Goal: Transaction & Acquisition: Obtain resource

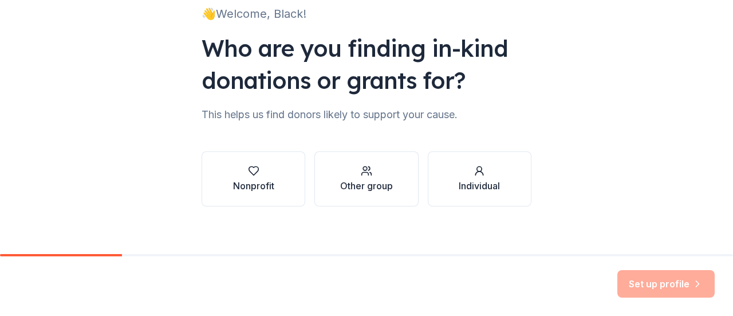
scroll to position [89, 0]
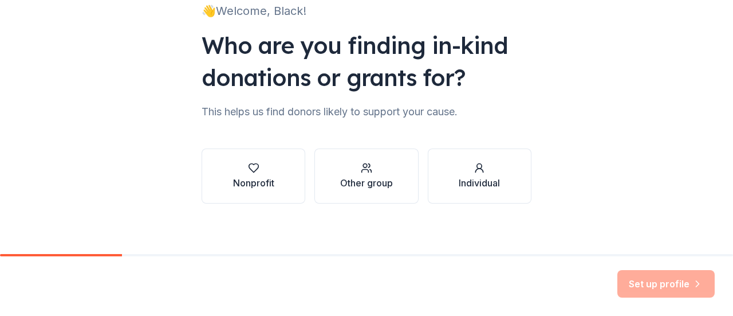
click at [358, 183] on div "Other group" at bounding box center [366, 183] width 53 height 14
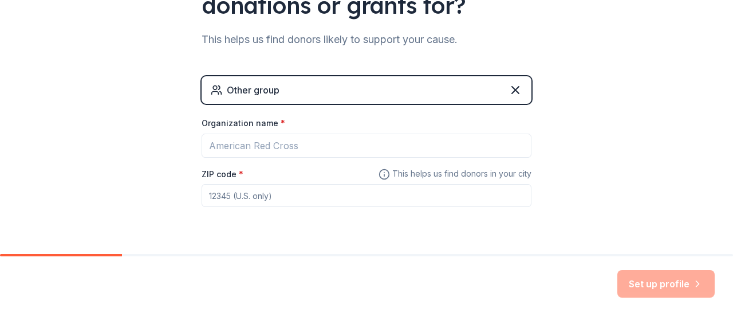
scroll to position [164, 0]
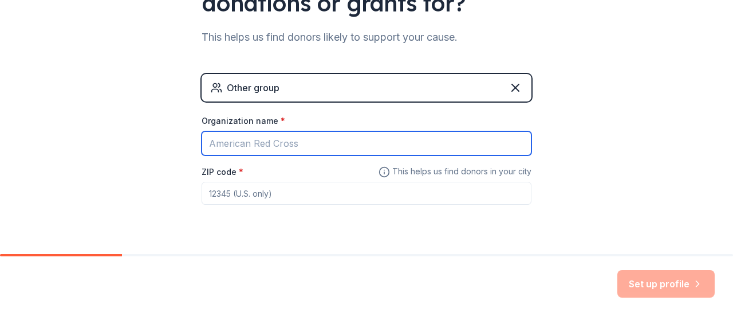
click at [336, 141] on input "Organization name *" at bounding box center [367, 143] width 330 height 24
click at [336, 141] on input "D" at bounding box center [367, 143] width 330 height 24
click at [339, 142] on input "Democratic Black Caucus of [US_STATE]" at bounding box center [367, 143] width 330 height 24
type input "Democratic Black Caucus of [US_STATE]"
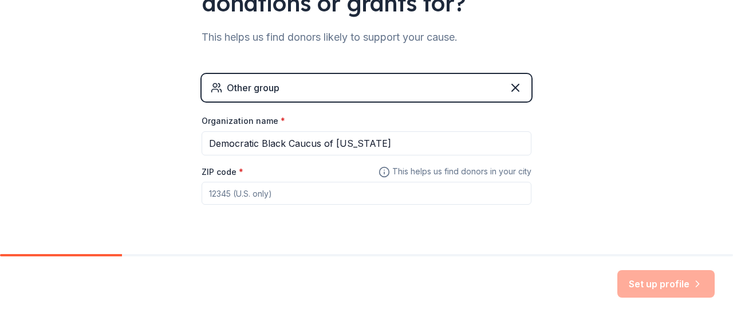
click at [272, 197] on input "ZIP code *" at bounding box center [367, 193] width 330 height 23
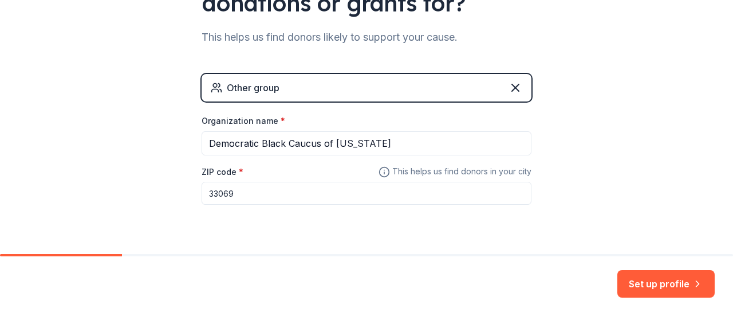
type input "33069"
click at [652, 289] on button "Set up profile" at bounding box center [666, 284] width 97 height 28
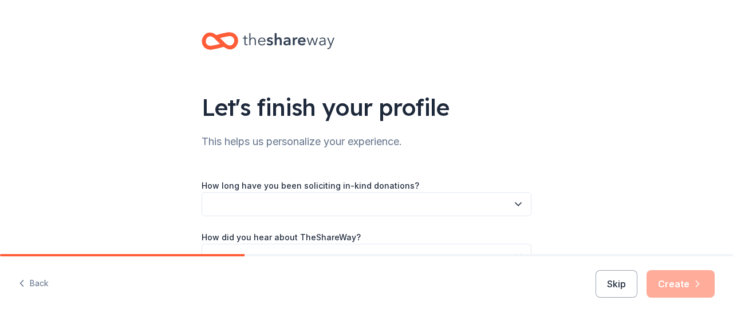
click at [393, 200] on button "button" at bounding box center [367, 204] width 330 height 24
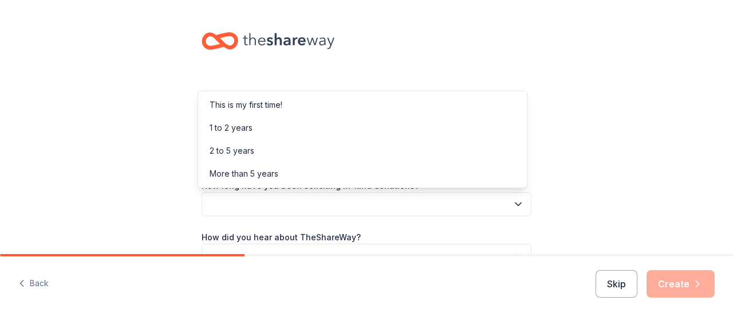
click at [304, 99] on div "This is my first time!" at bounding box center [363, 104] width 324 height 23
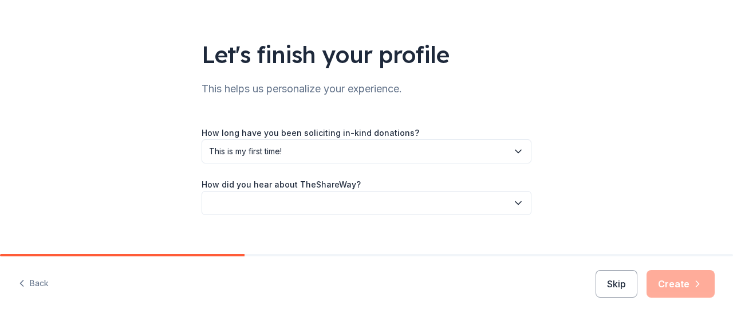
scroll to position [61, 0]
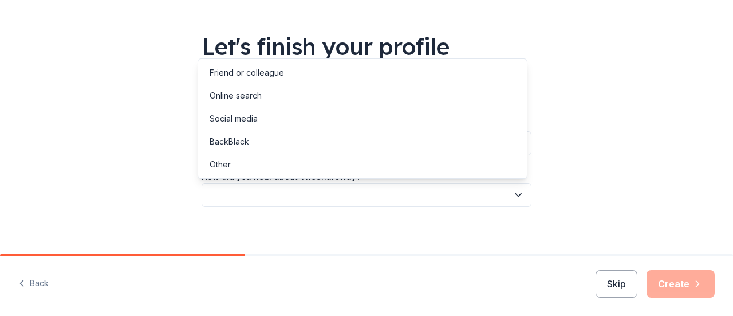
click at [513, 199] on icon "button" at bounding box center [518, 194] width 11 height 11
click at [311, 102] on div "Online search" at bounding box center [363, 95] width 324 height 23
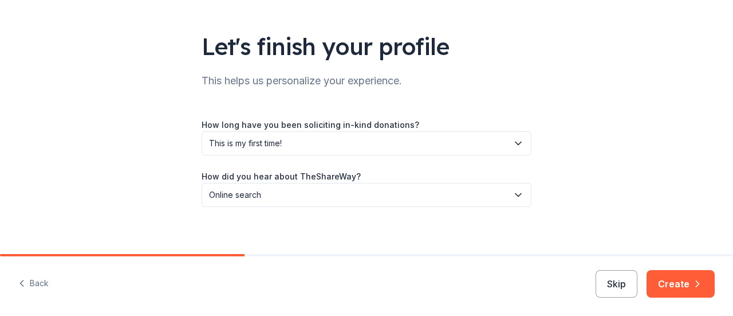
click at [688, 284] on button "Create" at bounding box center [681, 284] width 68 height 28
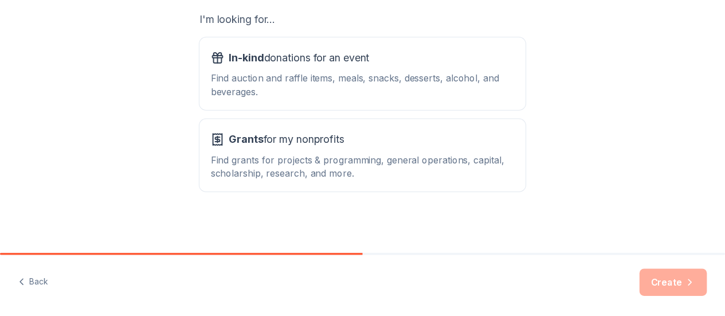
scroll to position [206, 0]
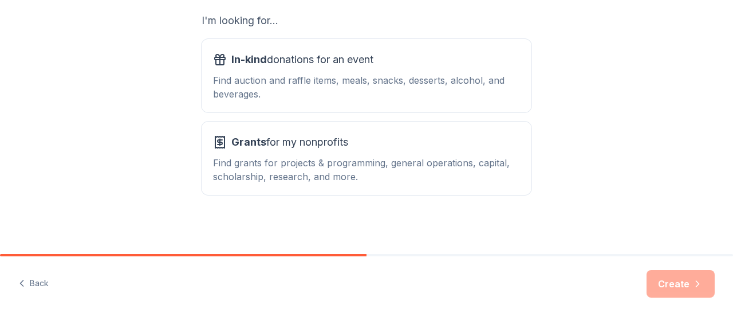
click at [362, 165] on div "Find grants for projects & programming, general operations, capital, scholarshi…" at bounding box center [366, 170] width 307 height 28
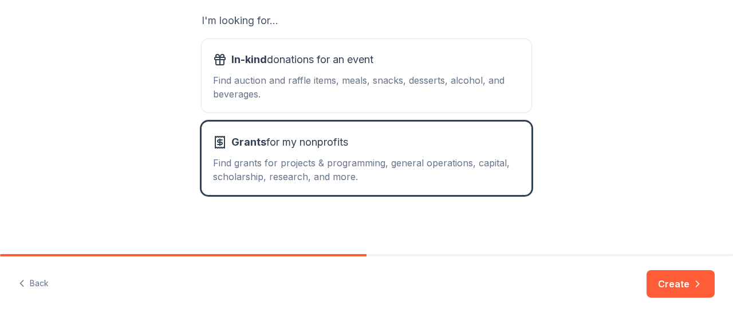
click at [685, 277] on button "Create" at bounding box center [681, 284] width 68 height 28
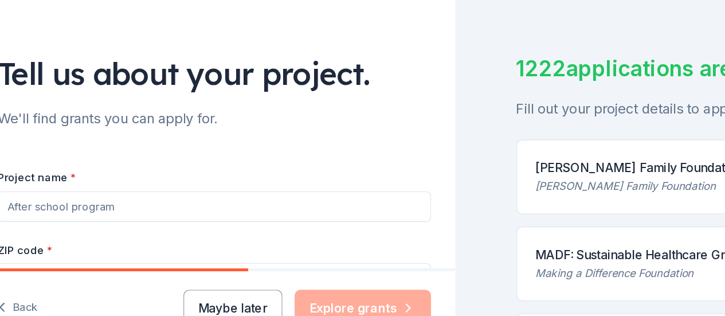
drag, startPoint x: 94, startPoint y: 206, endPoint x: 59, endPoint y: 197, distance: 36.1
click at [59, 197] on input "Project name *" at bounding box center [181, 207] width 326 height 23
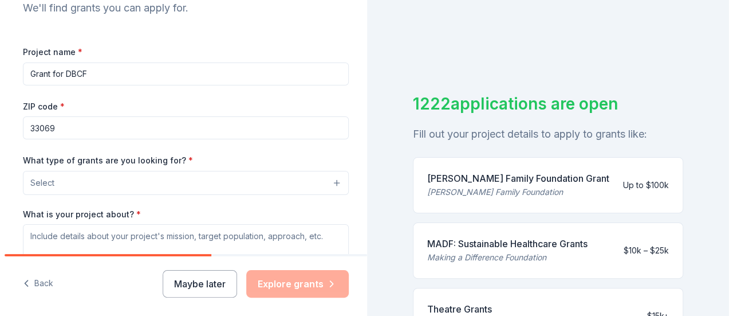
scroll to position [134, 0]
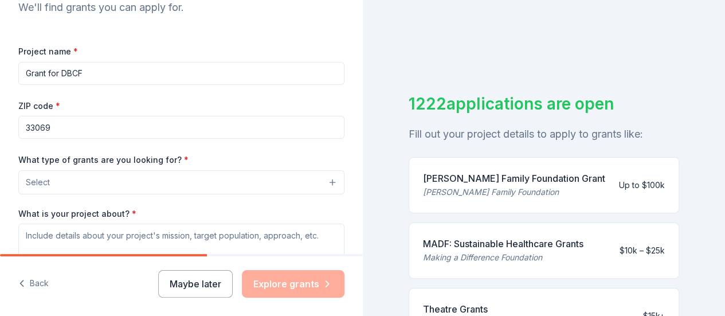
type input "Grant for DBCF"
click at [142, 184] on button "Select" at bounding box center [181, 182] width 326 height 24
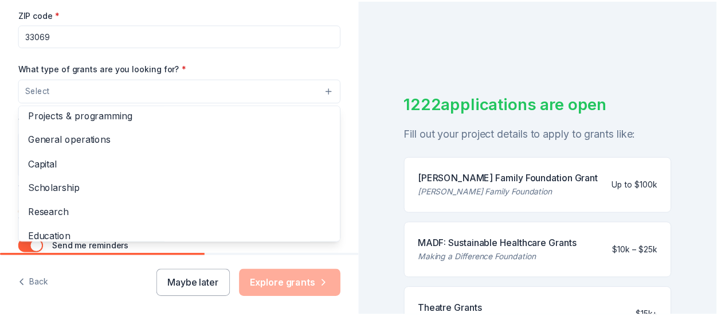
scroll to position [0, 0]
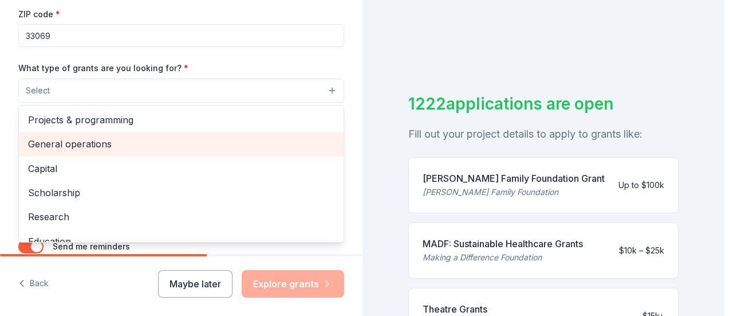
click at [121, 144] on span "General operations" at bounding box center [181, 143] width 307 height 15
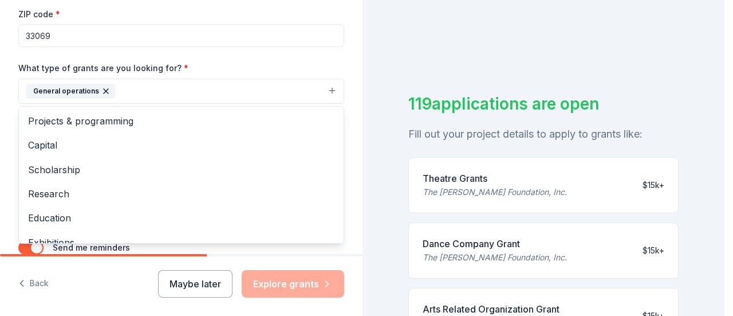
drag, startPoint x: 720, startPoint y: 56, endPoint x: 720, endPoint y: 77, distance: 21.2
click at [720, 77] on div "Tell us about your project. We'll find grants you can apply for. Project name *…" at bounding box center [362, 158] width 725 height 316
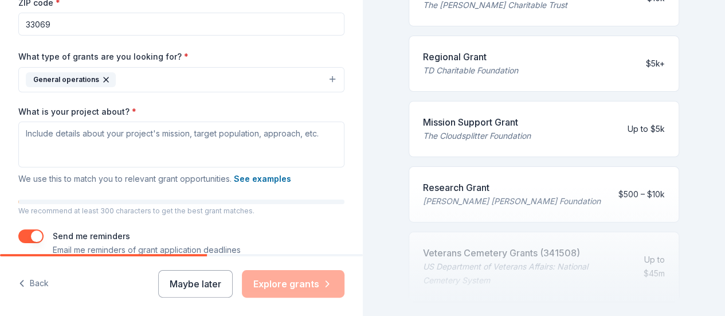
scroll to position [535, 0]
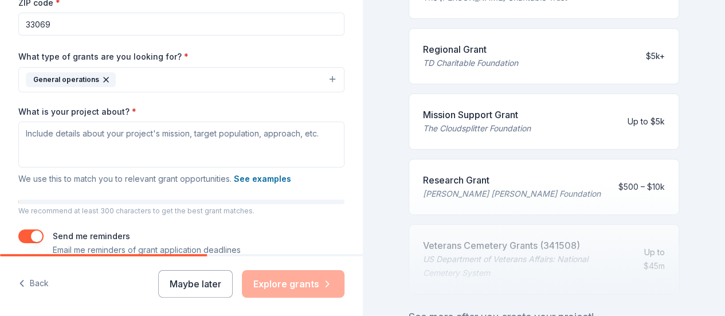
click at [715, 262] on div "119 applications are open Fill out your project details to apply to grants like…" at bounding box center [544, 158] width 363 height 316
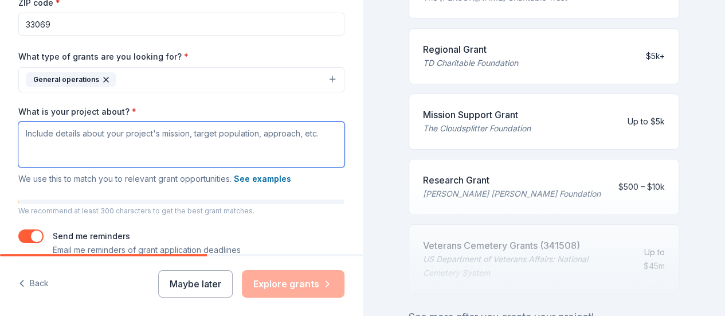
click at [138, 134] on textarea "What is your project about? *" at bounding box center [181, 144] width 326 height 46
paste textarea "The Democratic Black Caucus of [US_STATE] (DBCF) aims to establish County chapt…"
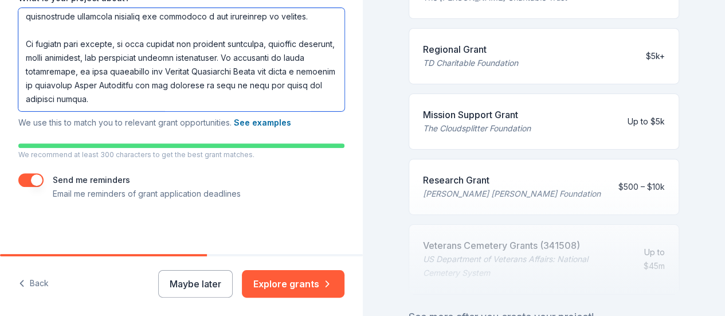
scroll to position [351, 0]
type textarea "The Democratic Black Caucus of [US_STATE] (DBCF) aims to establish County chapt…"
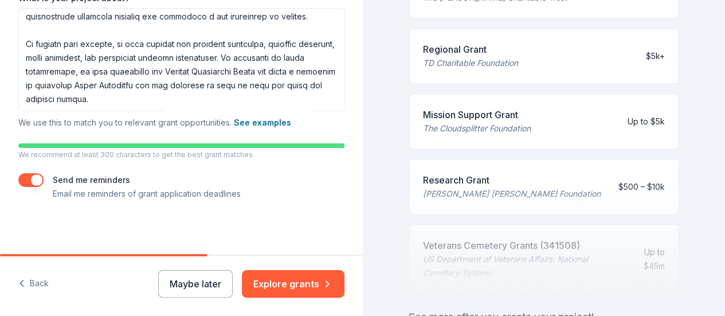
click at [265, 122] on button "See examples" at bounding box center [262, 123] width 57 height 14
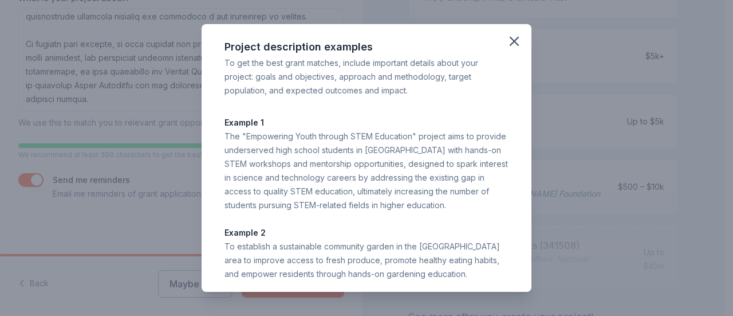
click at [511, 43] on icon "button" at bounding box center [515, 41] width 8 height 8
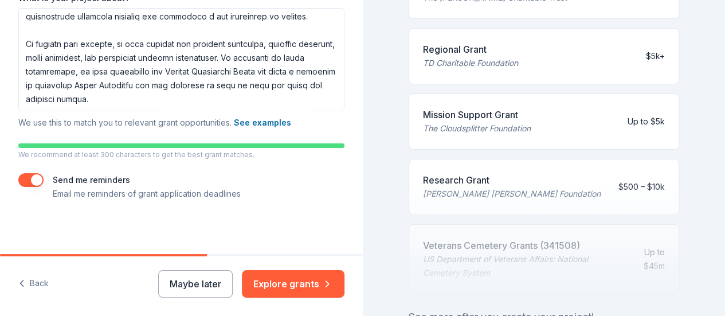
click at [294, 287] on button "Explore grants" at bounding box center [293, 284] width 103 height 28
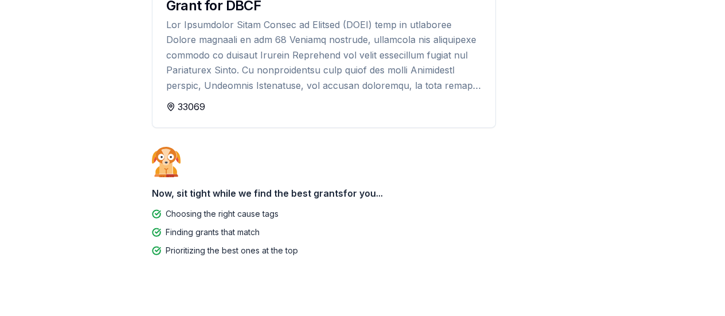
scroll to position [174, 0]
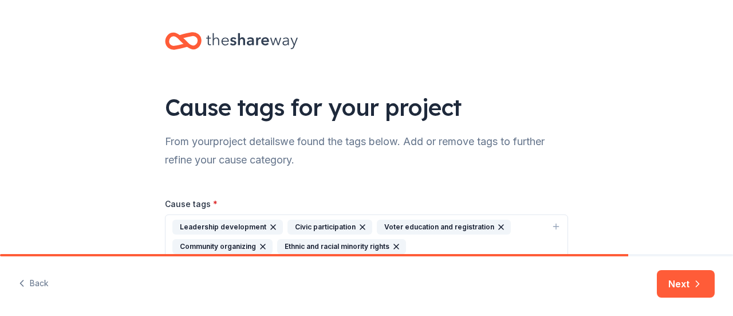
click at [733, 206] on html "Cause tags for your project From your project details we found the tags below. …" at bounding box center [366, 158] width 733 height 316
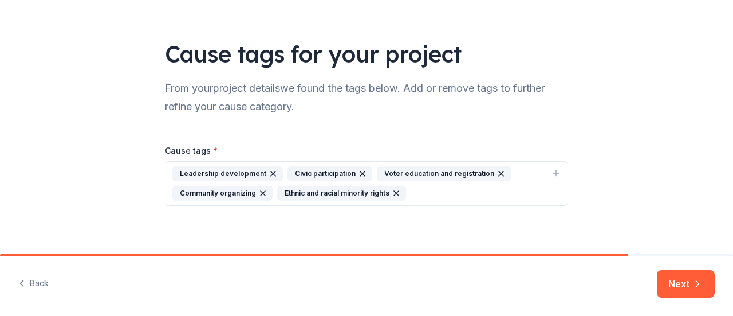
scroll to position [58, 0]
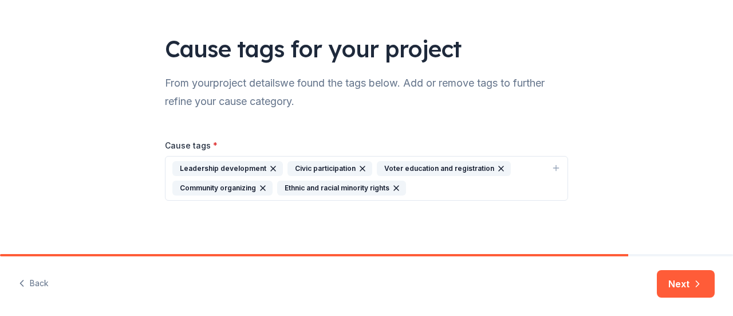
click at [684, 287] on button "Next" at bounding box center [686, 284] width 58 height 28
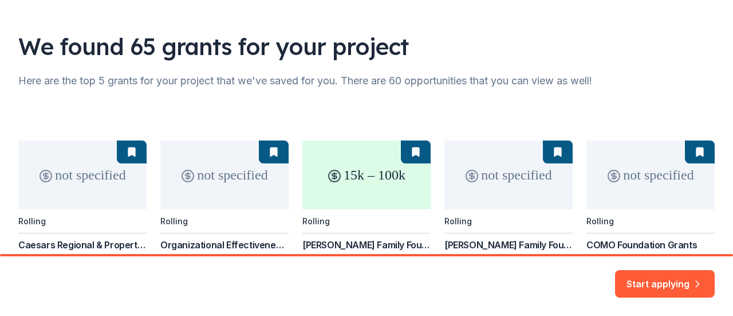
scroll to position [85, 0]
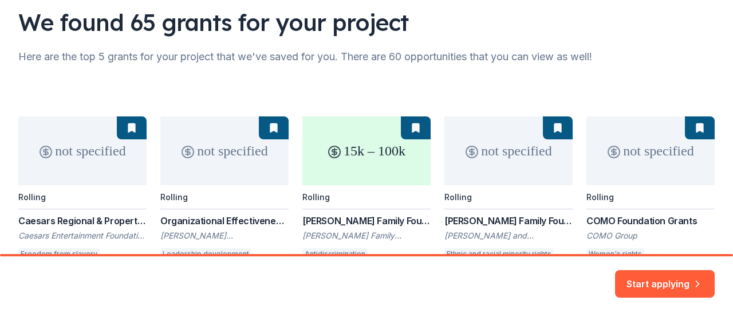
click at [724, 126] on div "We found 65 grants for your project Here are the top 5 grants for your project …" at bounding box center [366, 128] width 733 height 427
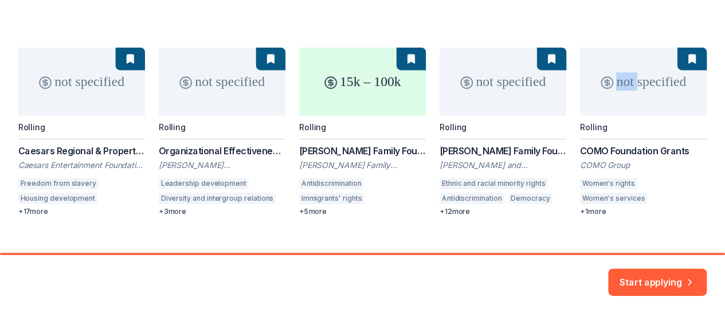
scroll to position [173, 0]
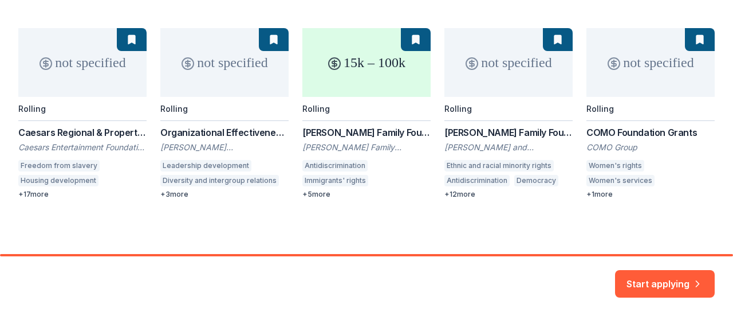
click at [38, 196] on div "not specified Rolling Caesars Regional & Property Giving Caesars Entertainment …" at bounding box center [366, 113] width 697 height 171
click at [338, 99] on div "not specified Rolling Caesars Regional & Property Giving Caesars Entertainment …" at bounding box center [366, 113] width 697 height 171
click at [649, 279] on button "Start applying" at bounding box center [665, 277] width 100 height 28
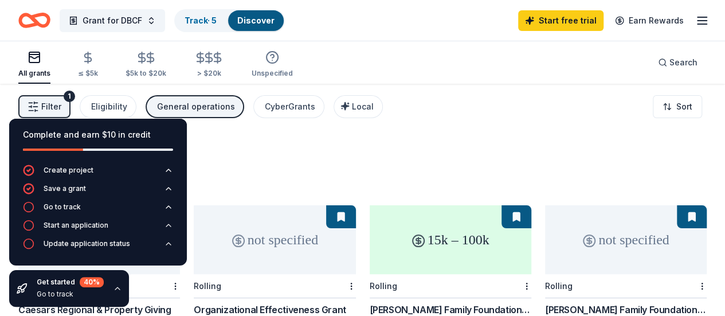
click at [67, 190] on div "Save a grant" at bounding box center [65, 188] width 42 height 9
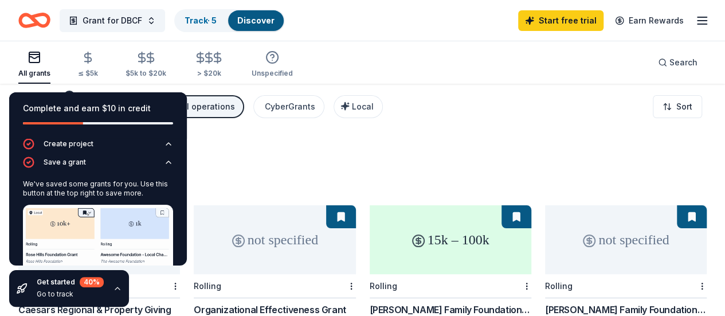
click at [242, 141] on div "131 results in [GEOGRAPHIC_DATA], [GEOGRAPHIC_DATA]" at bounding box center [362, 166] width 688 height 50
click at [260, 156] on div "131 results in [GEOGRAPHIC_DATA], [GEOGRAPHIC_DATA]" at bounding box center [362, 166] width 688 height 50
click at [76, 96] on div "Complete and earn $10 in credit" at bounding box center [98, 115] width 178 height 46
click at [45, 64] on div "All grants" at bounding box center [34, 64] width 32 height 28
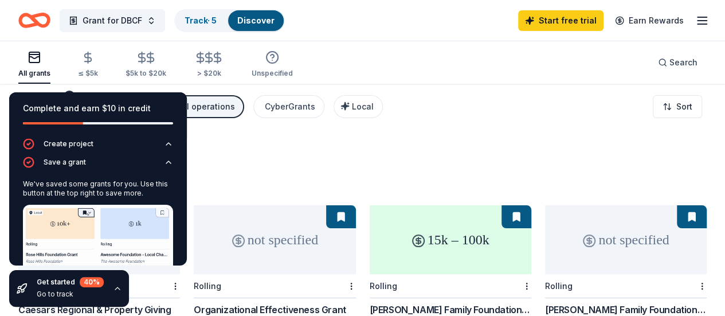
drag, startPoint x: 723, startPoint y: 154, endPoint x: 725, endPoint y: 208, distance: 53.9
click at [725, 208] on html "Grant for DBCF Track · 5 Discover Start free trial Earn Rewards All grants ≤ $5…" at bounding box center [362, 158] width 725 height 316
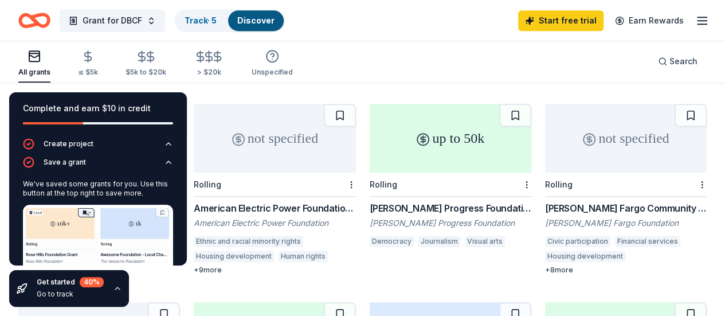
scroll to position [497, 0]
click at [116, 292] on icon "button" at bounding box center [117, 288] width 9 height 9
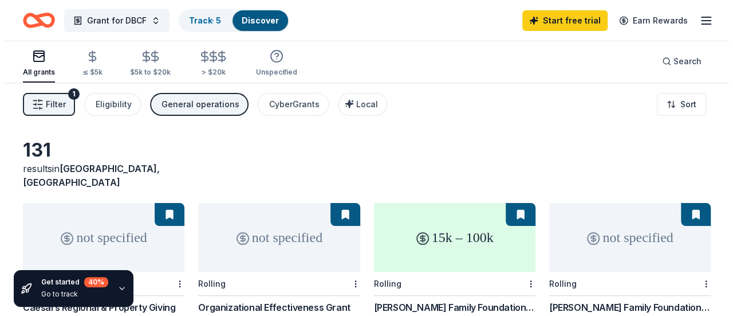
scroll to position [0, 0]
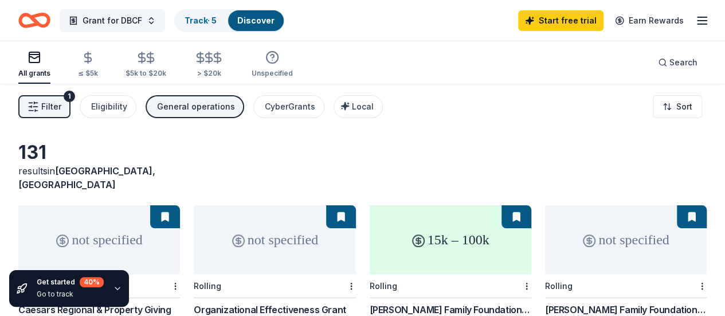
click at [110, 112] on div "Eligibility" at bounding box center [109, 107] width 36 height 14
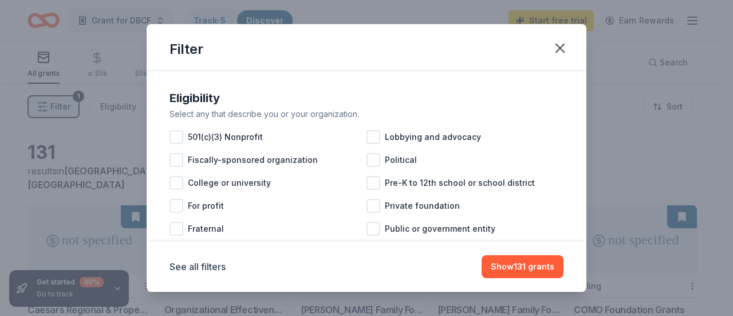
click at [399, 158] on span "Political" at bounding box center [401, 160] width 32 height 14
click at [367, 227] on div at bounding box center [374, 229] width 14 height 14
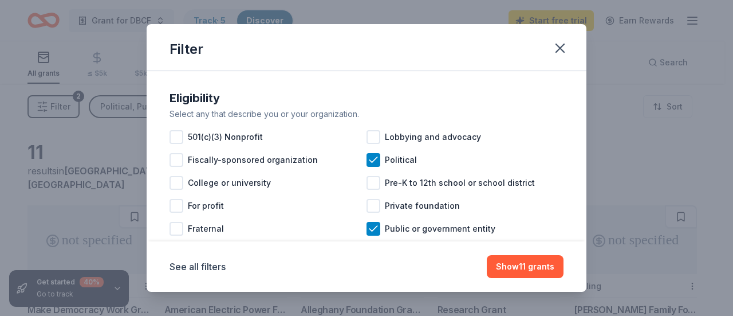
click at [369, 206] on div at bounding box center [374, 206] width 14 height 14
click at [370, 137] on div at bounding box center [374, 137] width 14 height 14
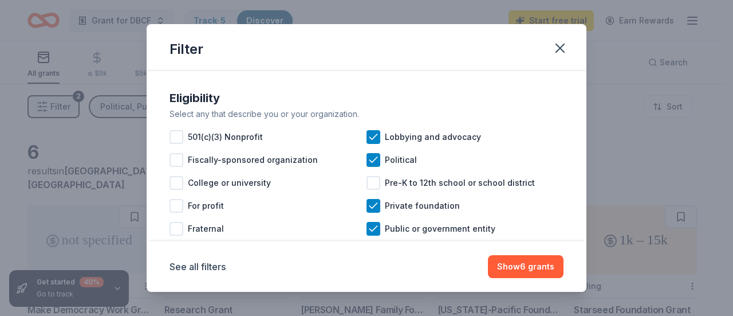
click at [245, 162] on span "Fiscally-sponsored organization" at bounding box center [253, 160] width 130 height 14
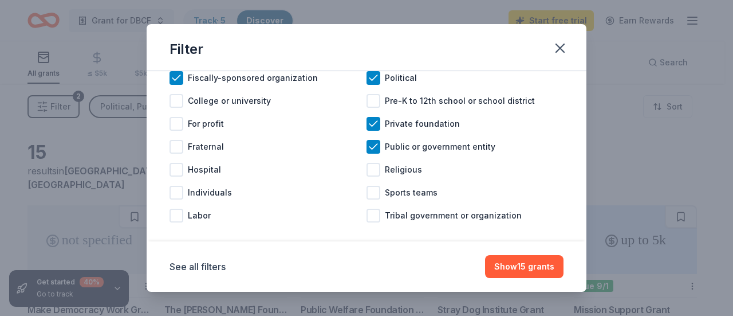
scroll to position [83, 0]
click at [177, 194] on div at bounding box center [177, 192] width 14 height 14
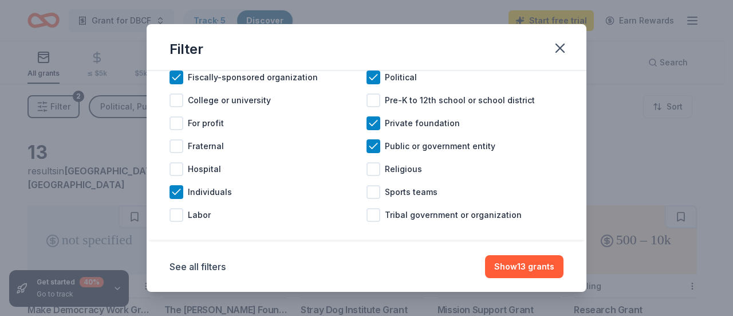
click at [175, 216] on div at bounding box center [177, 215] width 14 height 14
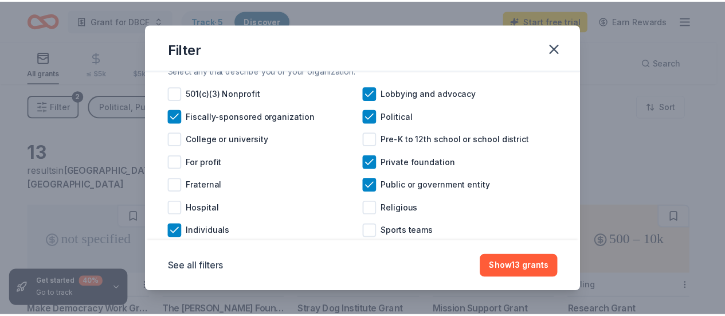
scroll to position [42, 0]
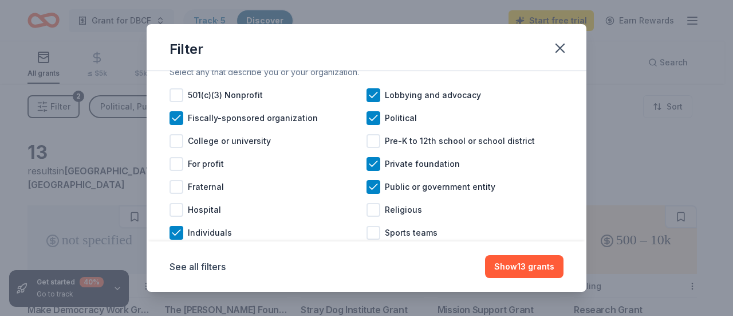
click at [174, 163] on div at bounding box center [177, 164] width 14 height 14
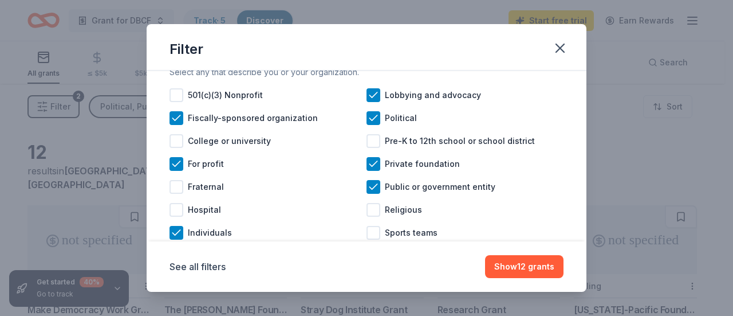
click at [173, 163] on icon at bounding box center [176, 163] width 11 height 11
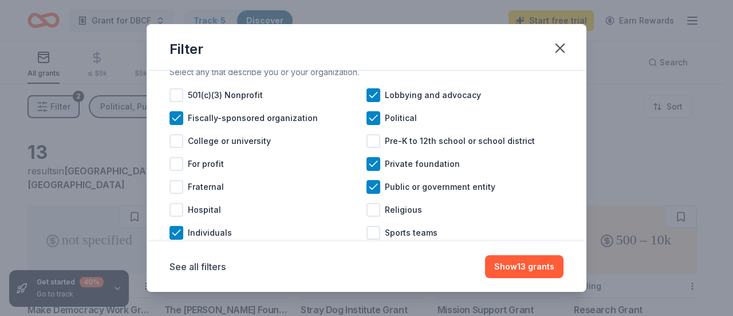
click at [527, 269] on button "Show 13 grants" at bounding box center [524, 266] width 79 height 23
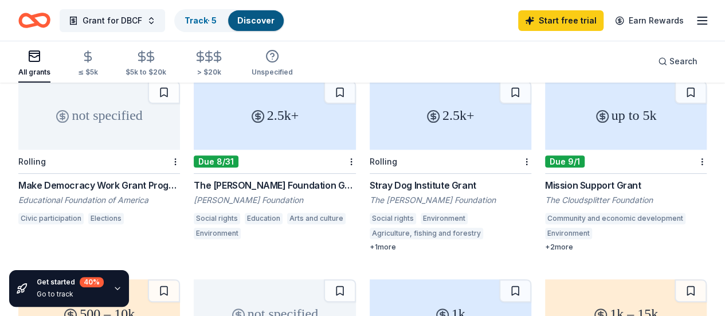
scroll to position [128, 0]
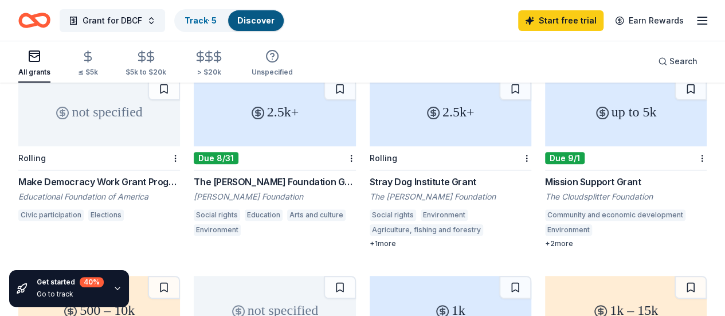
drag, startPoint x: 724, startPoint y: 154, endPoint x: 716, endPoint y: 199, distance: 45.9
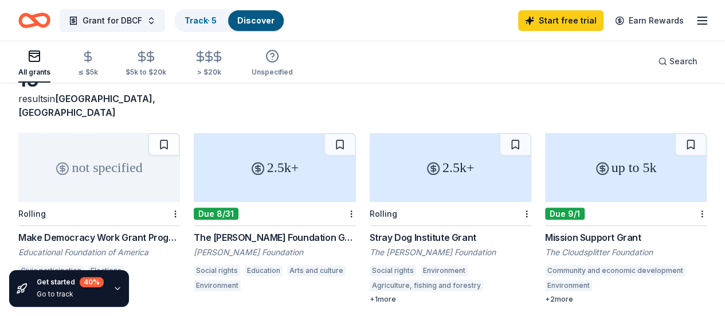
scroll to position [73, 0]
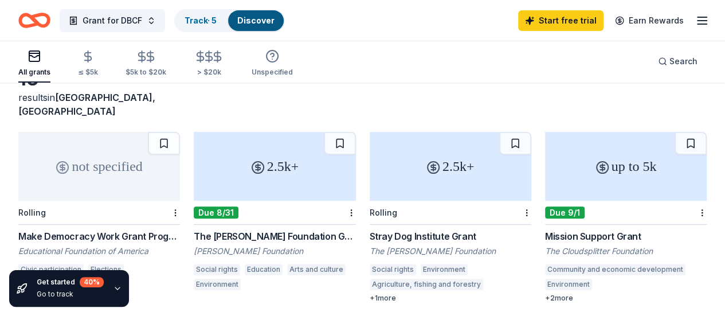
click at [92, 172] on div "not specified" at bounding box center [99, 166] width 162 height 69
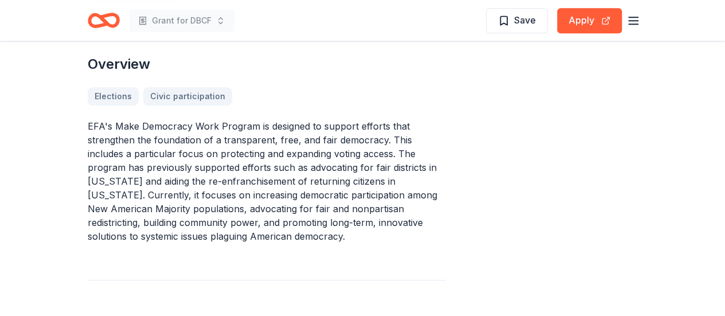
scroll to position [362, 0]
drag, startPoint x: 723, startPoint y: 162, endPoint x: 725, endPoint y: 179, distance: 17.4
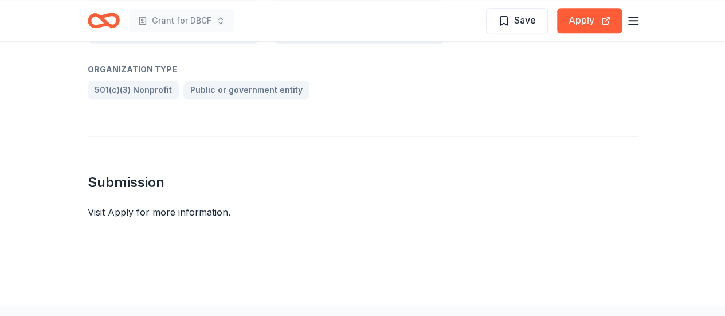
scroll to position [752, 0]
